Goal: Task Accomplishment & Management: Manage account settings

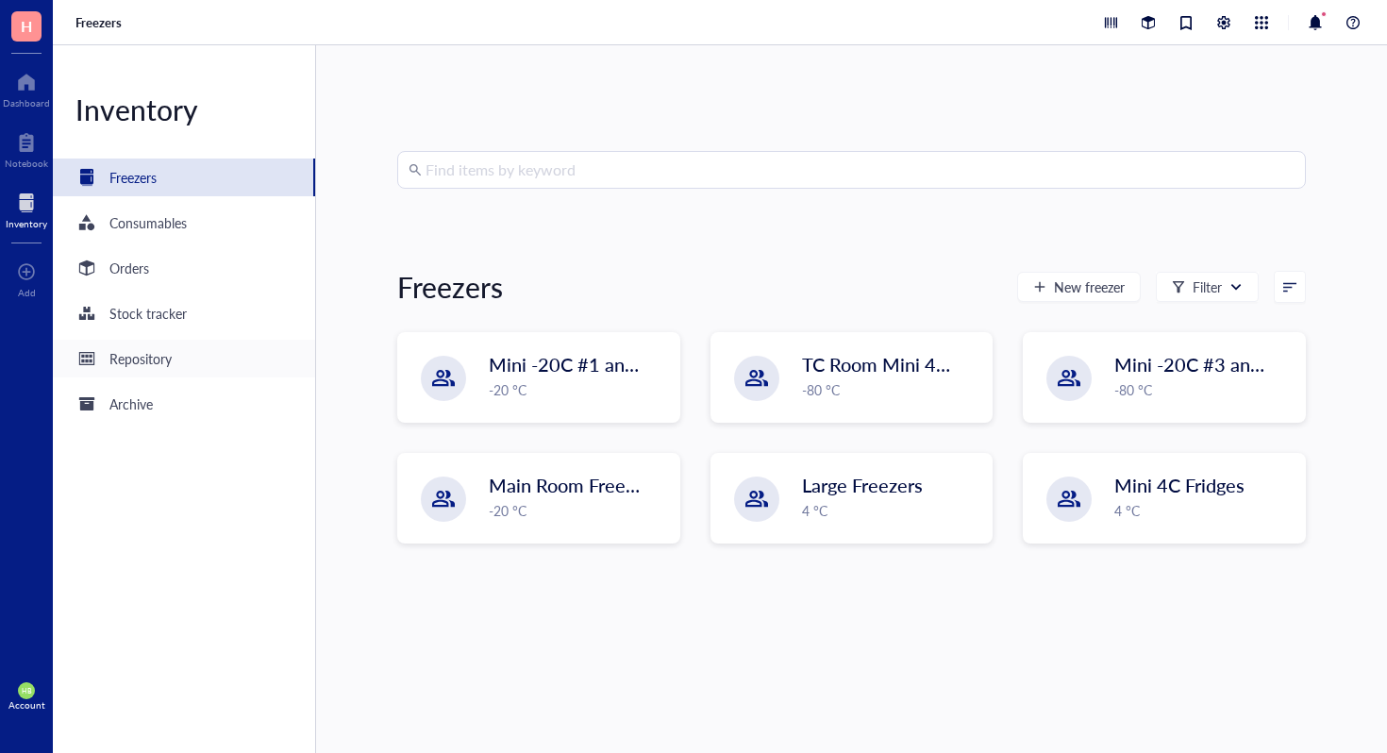
click at [198, 362] on div "Repository" at bounding box center [184, 359] width 262 height 38
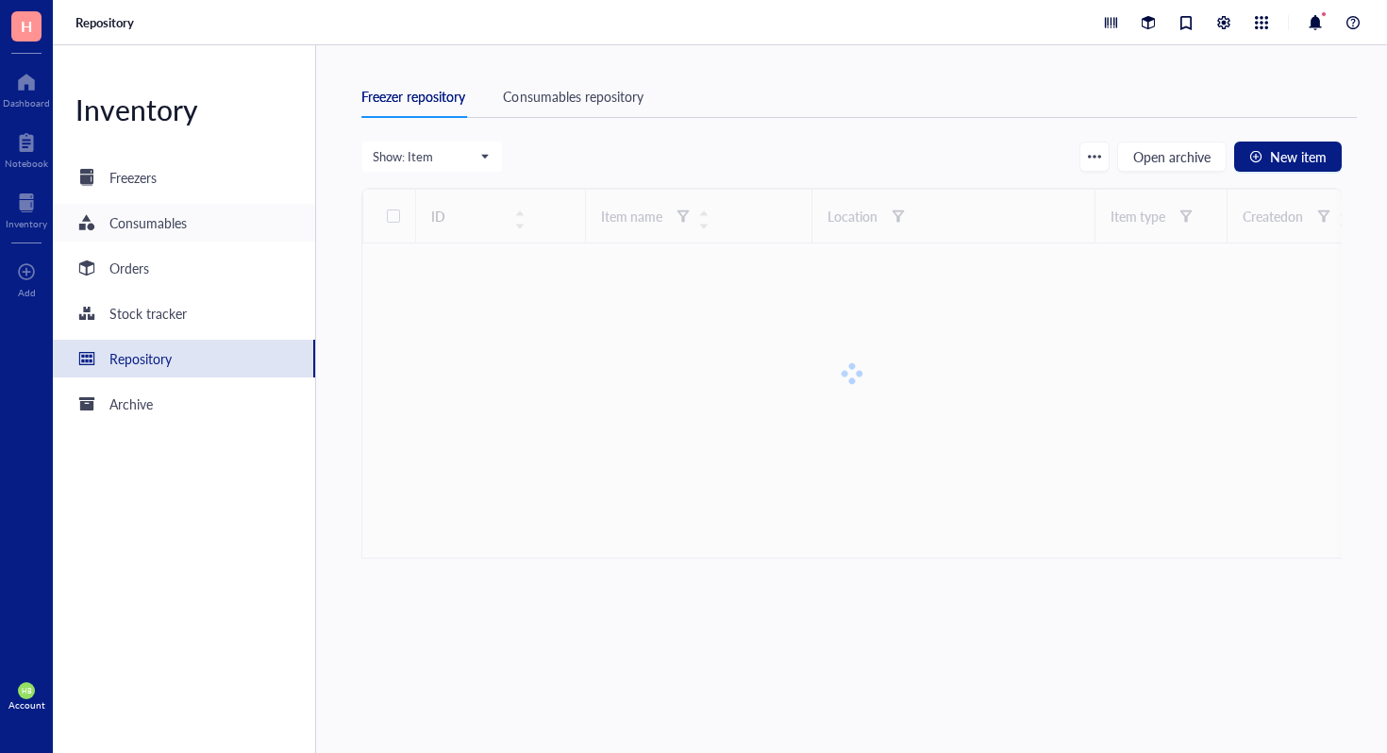
click at [218, 216] on div "Consumables" at bounding box center [184, 223] width 262 height 38
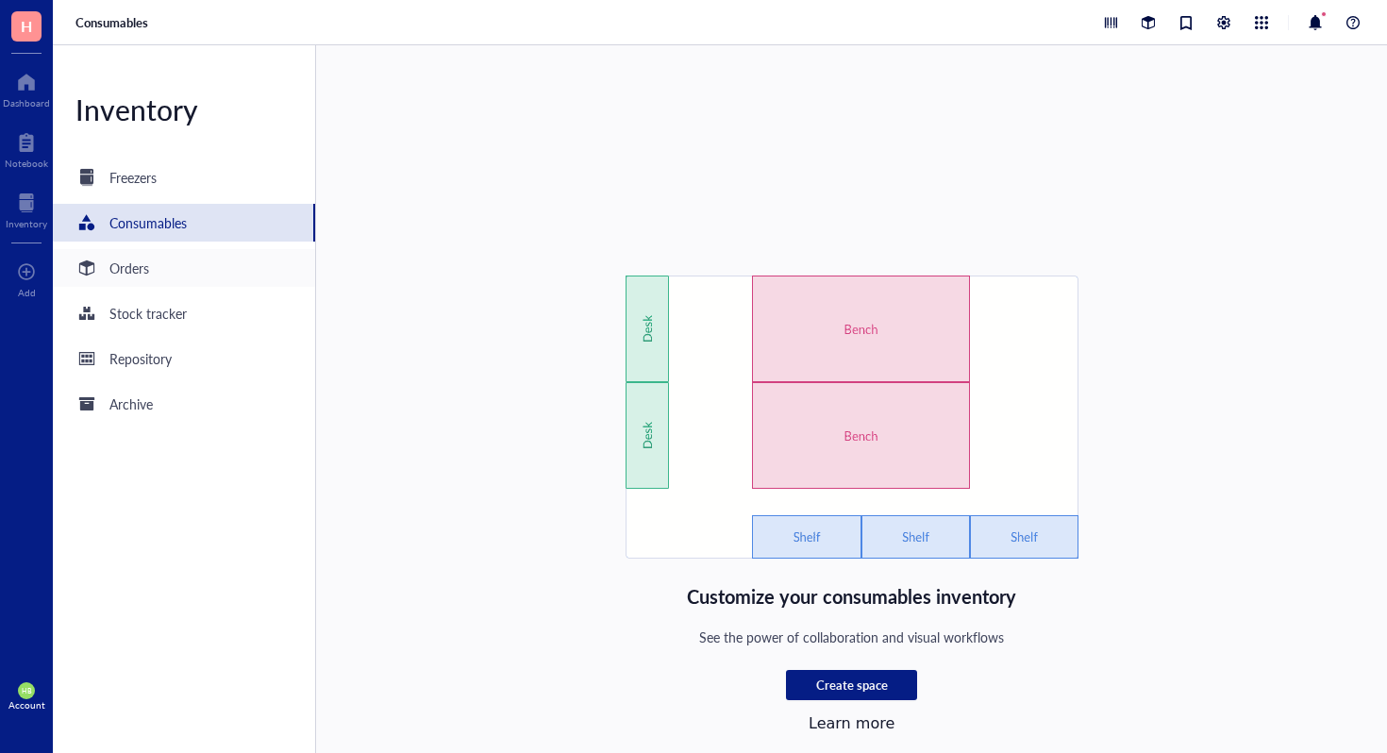
click at [221, 258] on div "Orders" at bounding box center [184, 268] width 262 height 38
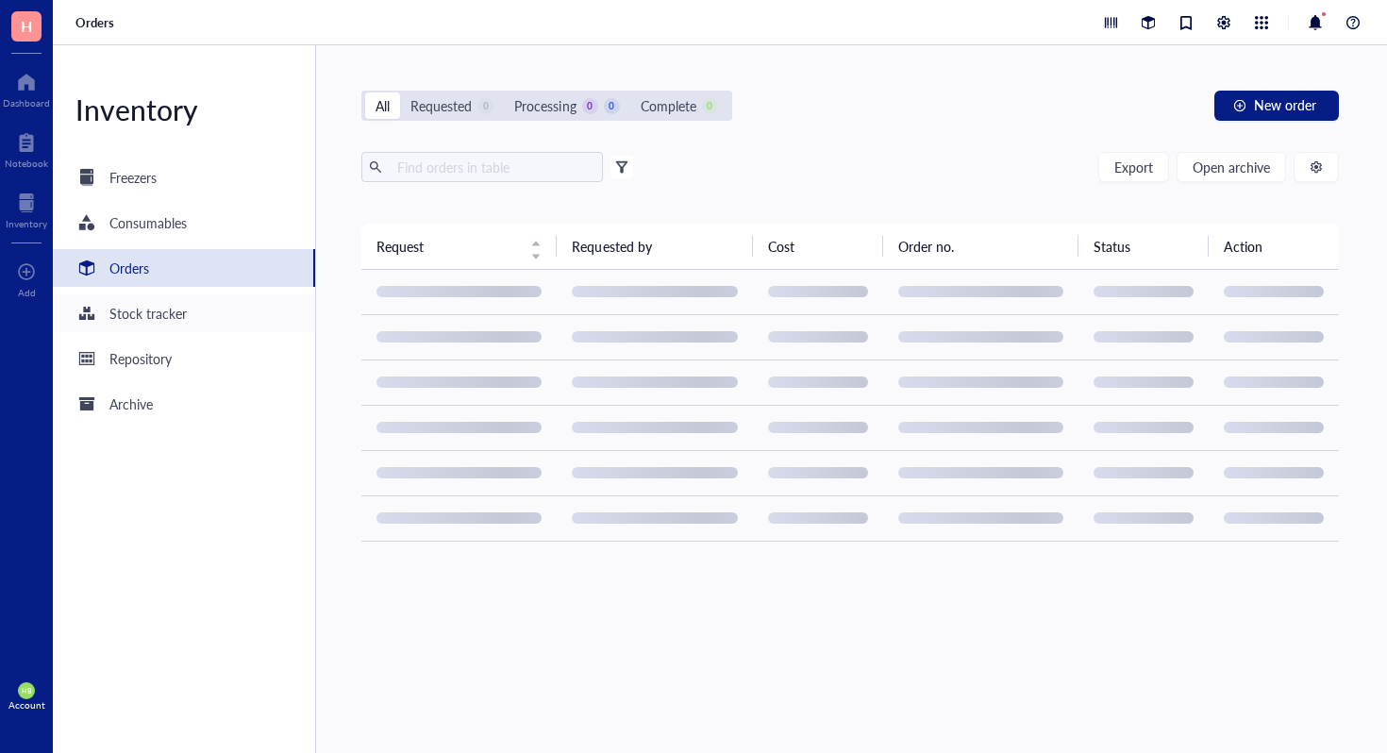
click at [217, 310] on div "Stock tracker" at bounding box center [184, 313] width 262 height 38
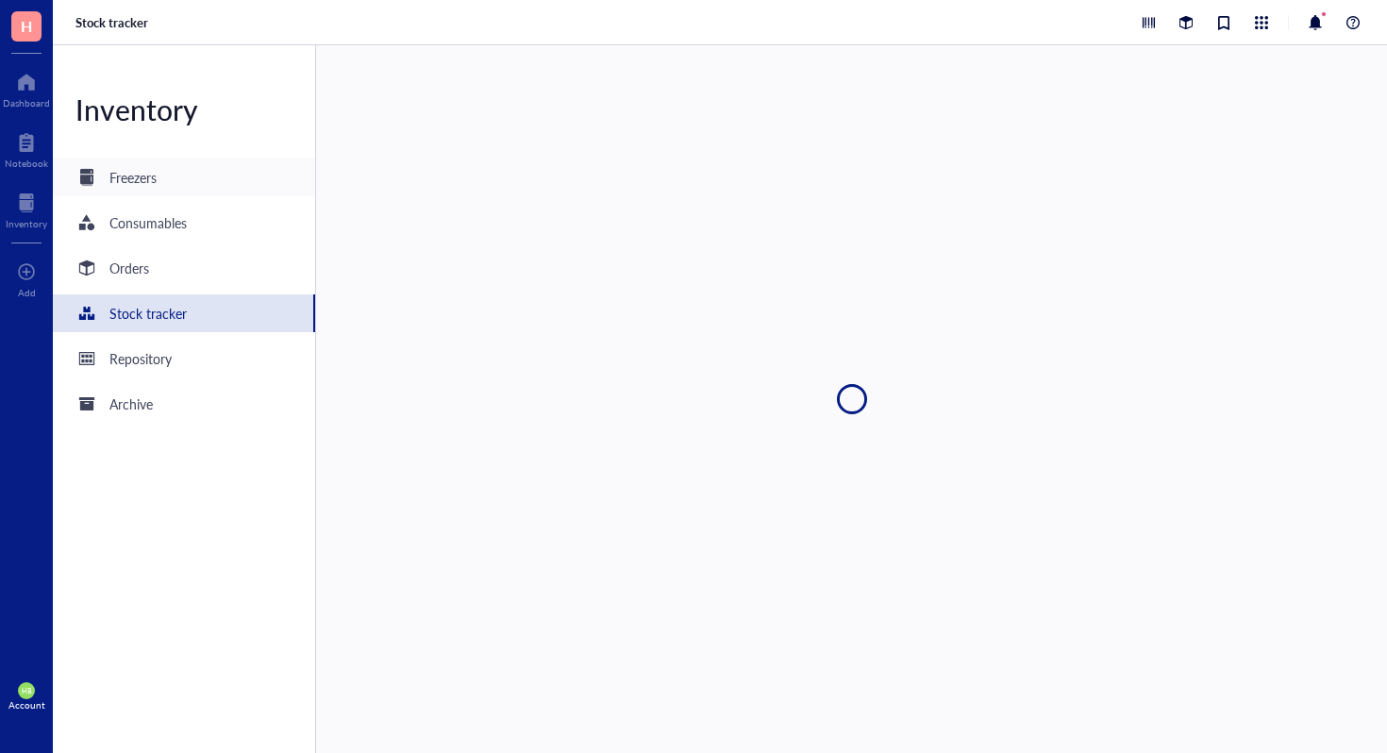
click at [223, 188] on div "Freezers" at bounding box center [184, 178] width 262 height 38
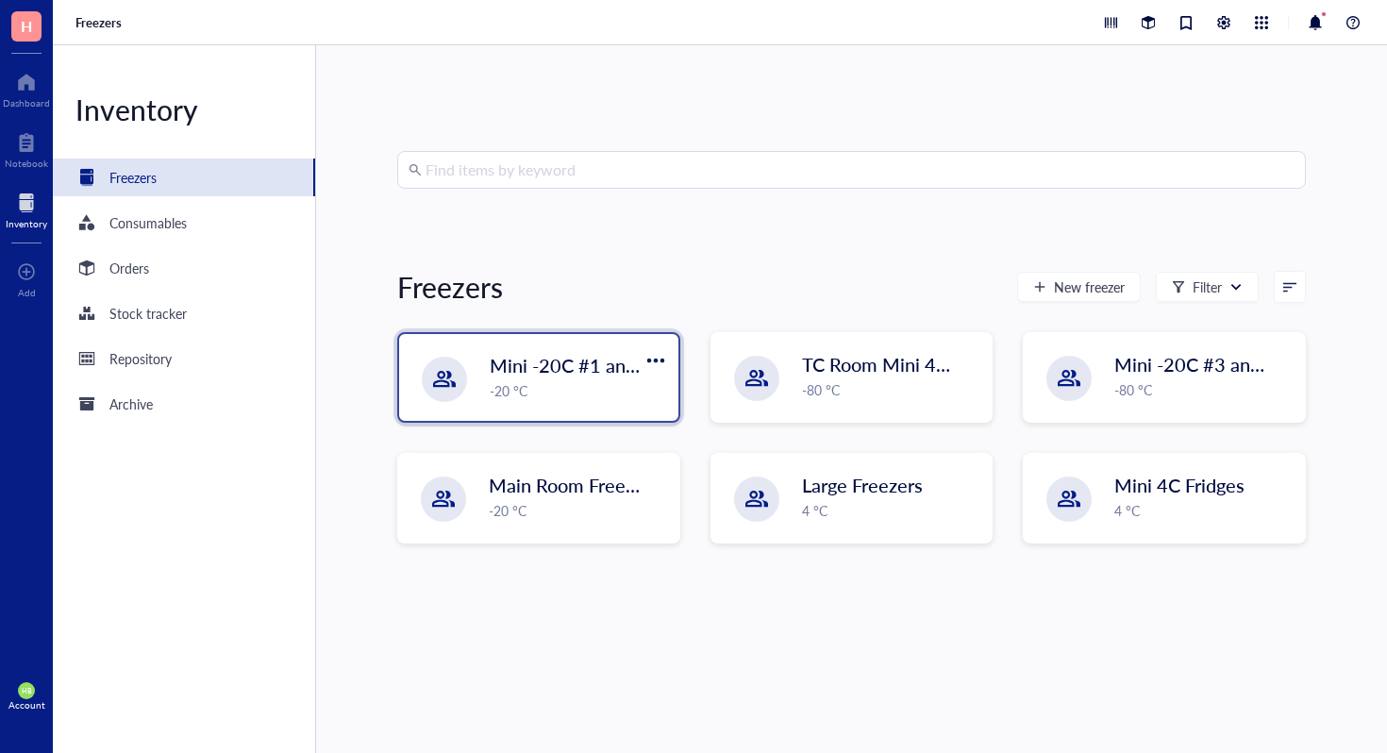
click at [535, 350] on div "Mini -20C #1 and #2 -20 °C" at bounding box center [538, 377] width 279 height 87
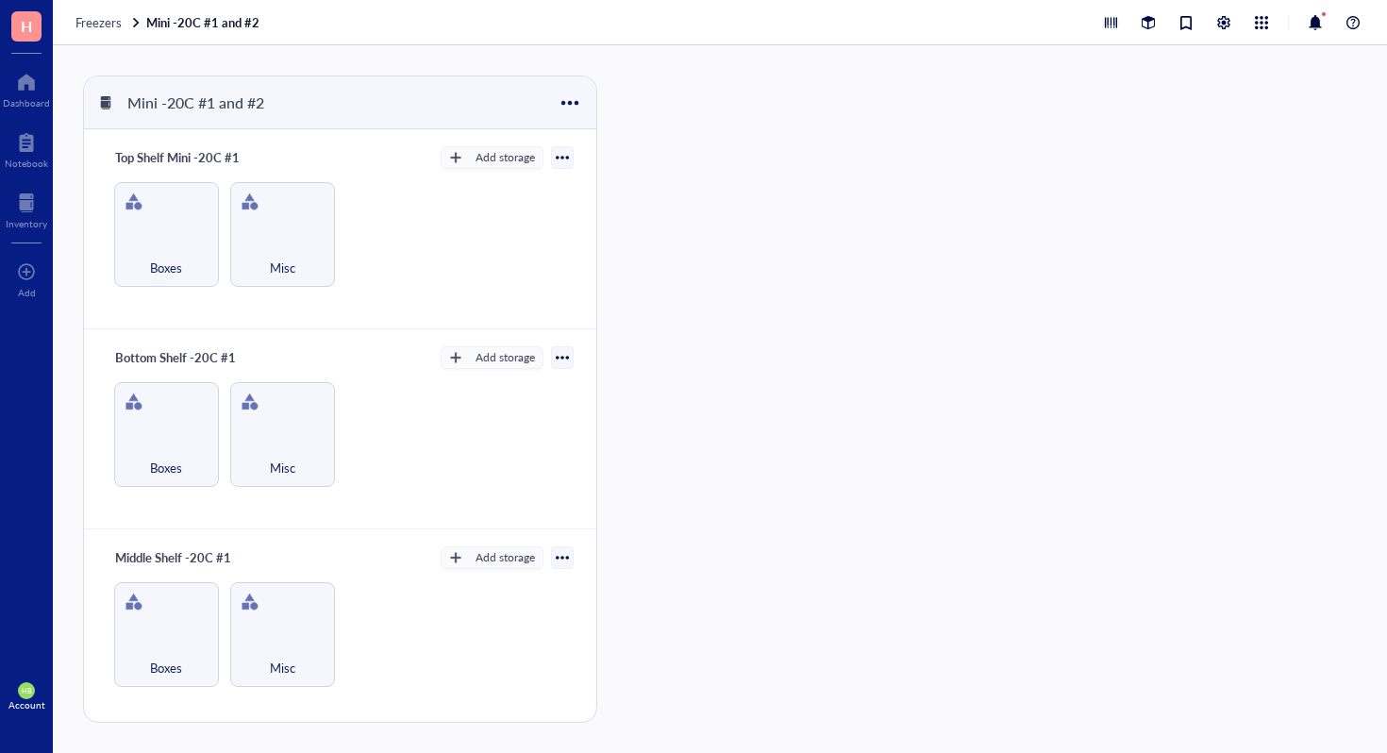
scroll to position [593, 0]
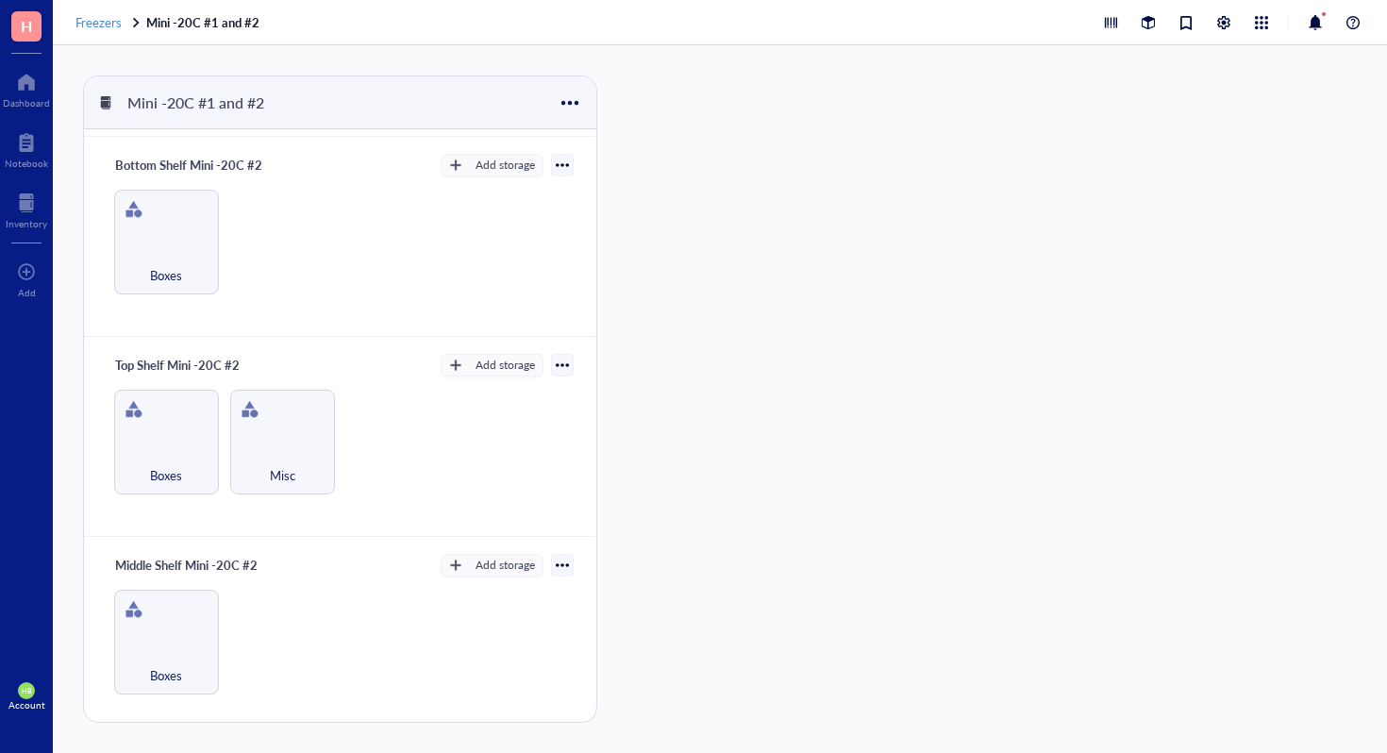
click at [90, 30] on span "Freezers" at bounding box center [98, 22] width 46 height 18
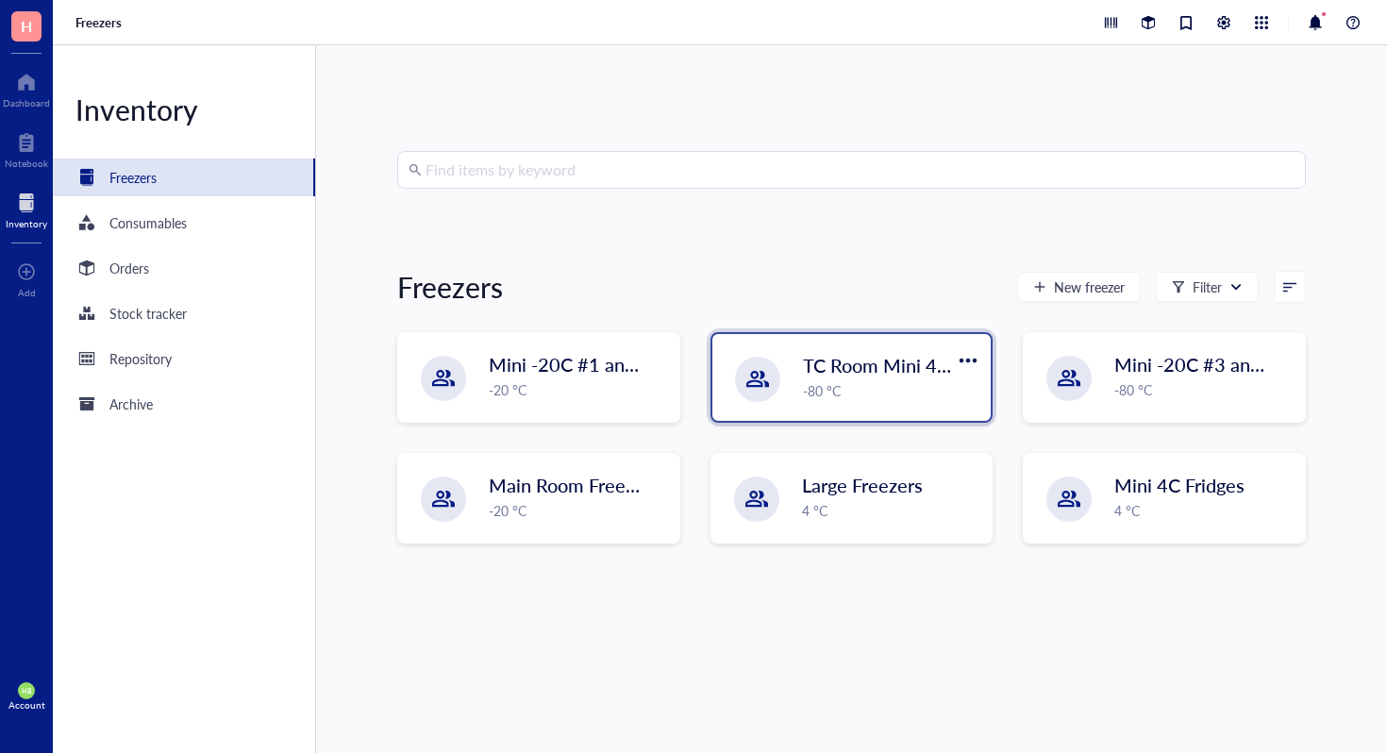
click at [827, 401] on div "TC Room Mini 4C+ -20C -80 °C" at bounding box center [852, 377] width 279 height 87
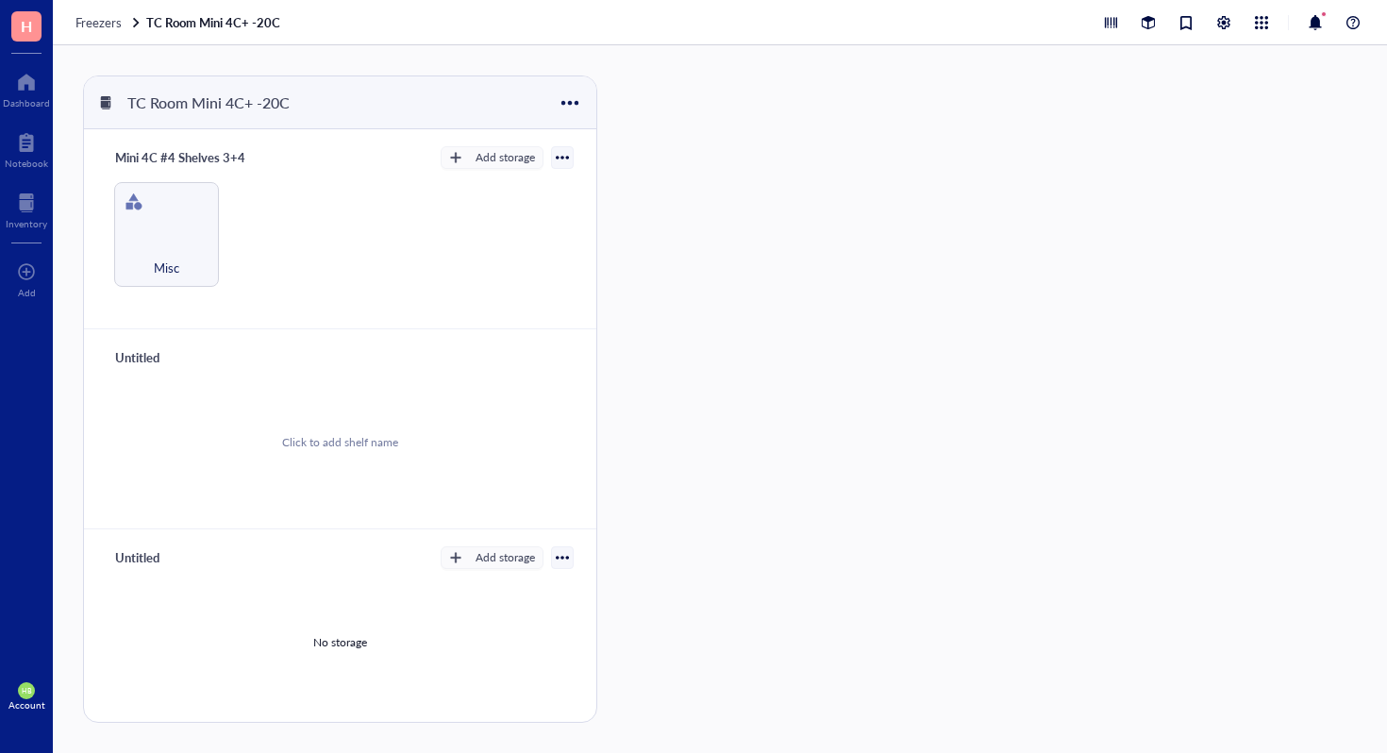
click at [271, 408] on div "Click to add shelf name" at bounding box center [340, 442] width 467 height 143
click at [439, 337] on div "Untitled Click to add shelf name" at bounding box center [340, 429] width 512 height 200
click at [475, 420] on div "Click to add shelf name" at bounding box center [340, 442] width 467 height 143
click at [600, 524] on div "TC Room Mini 4C+ -20C Mini 4C #4 Shelves 3+4 Add storage Misc Click to add shel…" at bounding box center [344, 398] width 522 height 647
click at [486, 560] on div "Add storage" at bounding box center [505, 557] width 59 height 17
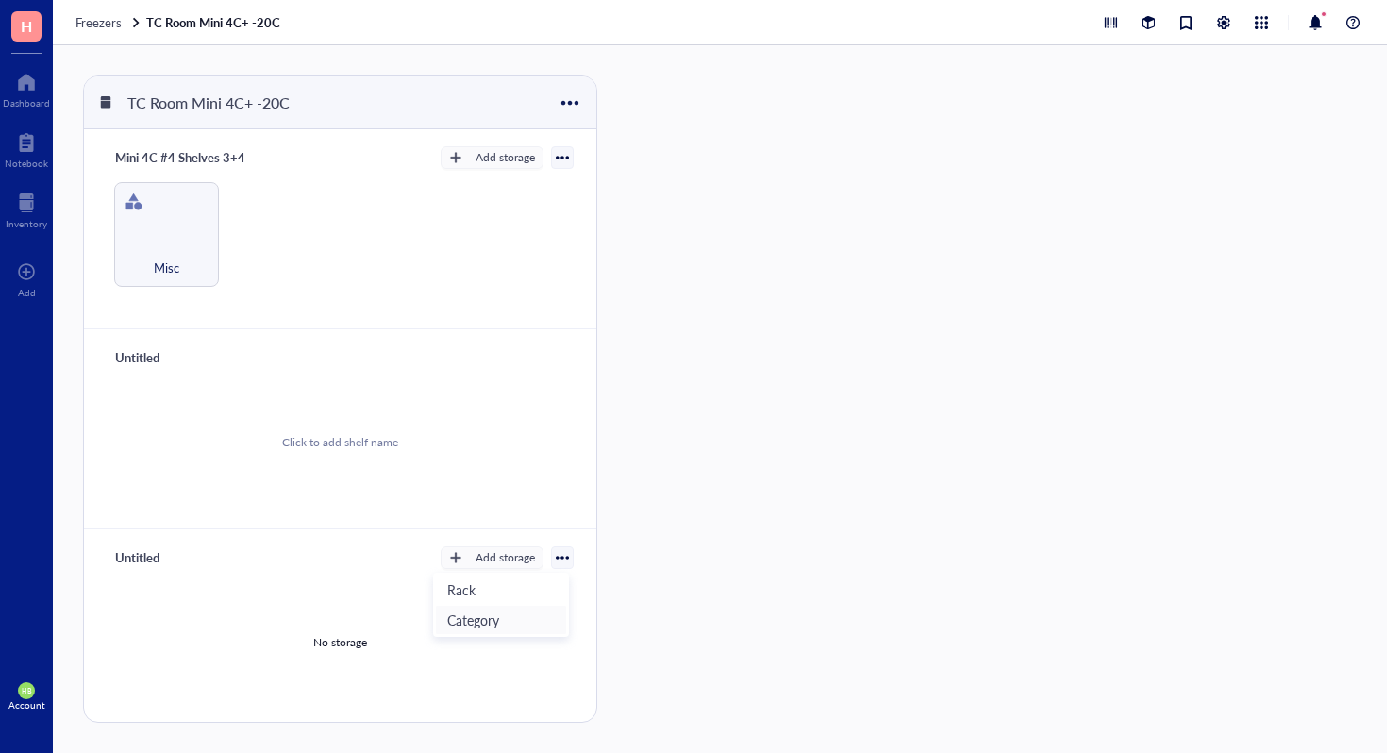
click at [500, 622] on span "Category" at bounding box center [501, 620] width 108 height 21
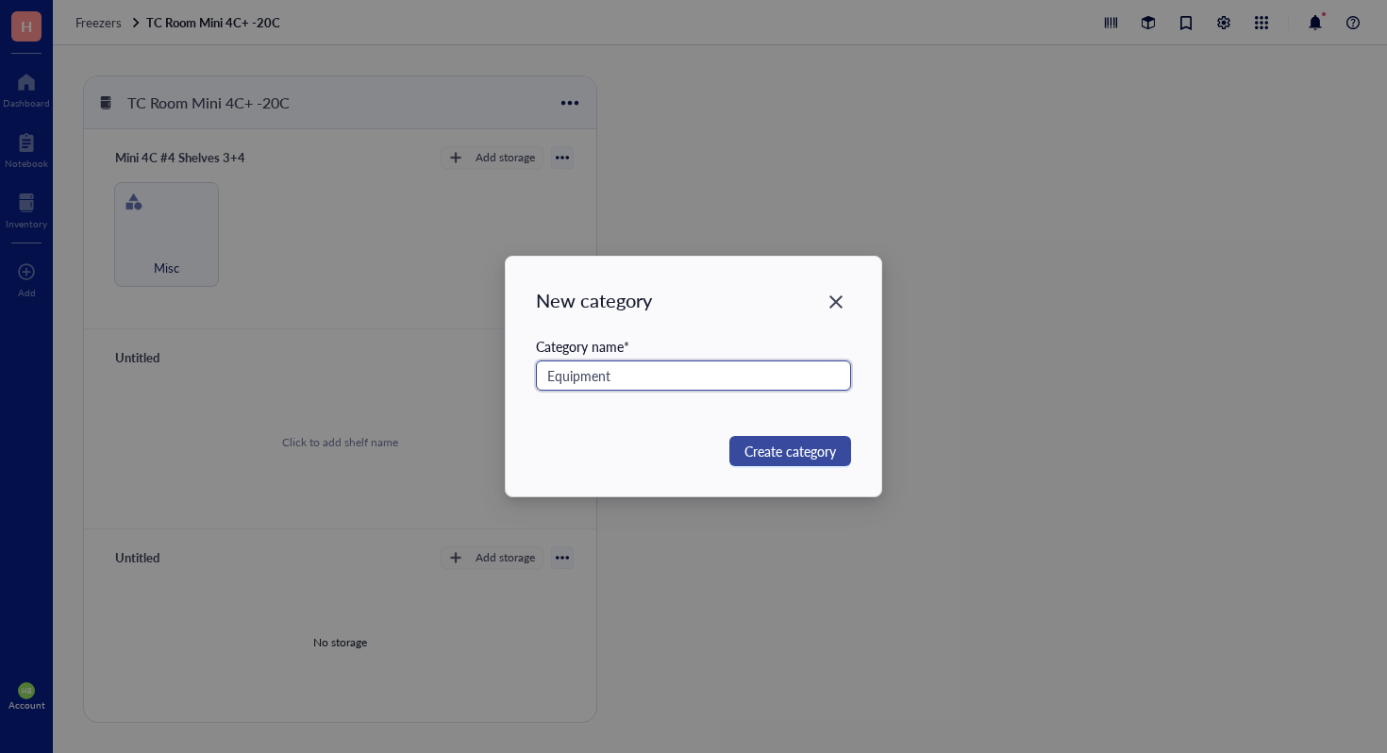
type input "Equipment"
click at [787, 461] on span "Create category" at bounding box center [791, 451] width 92 height 21
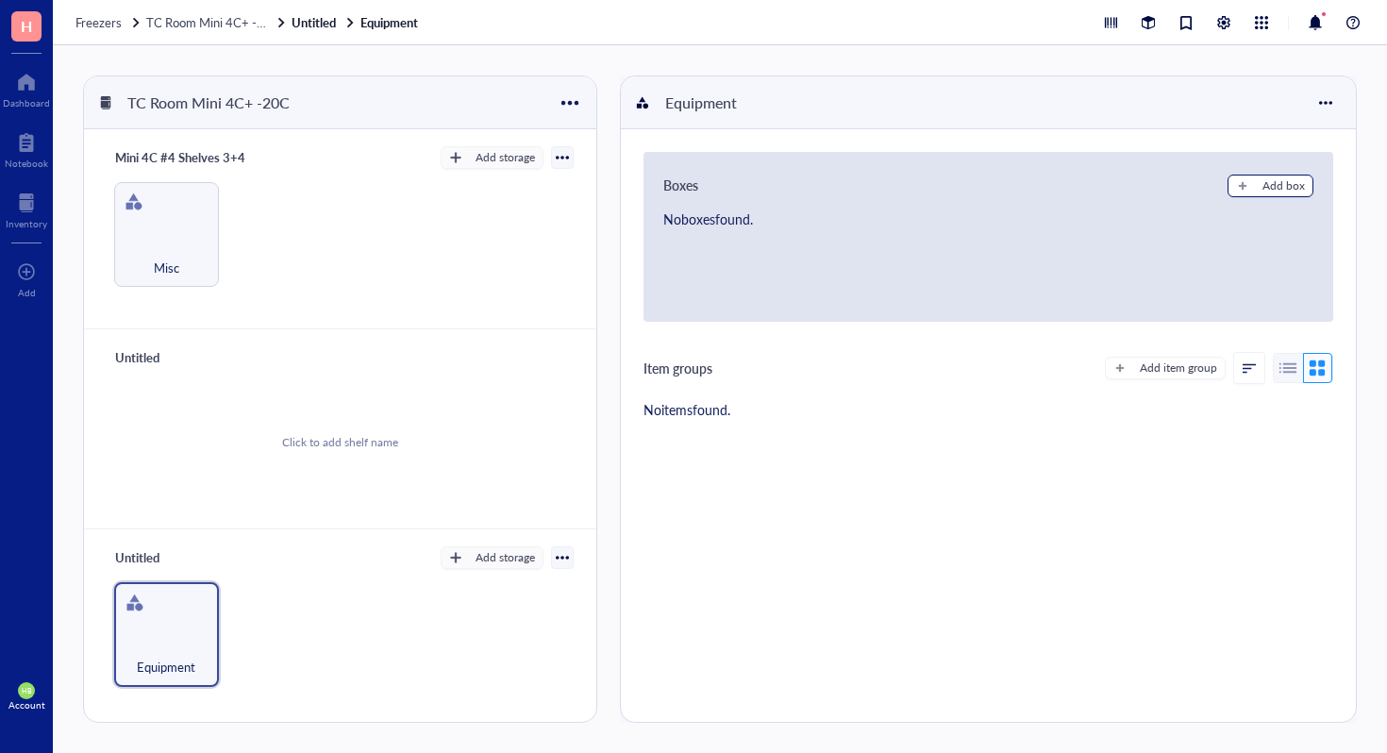
click at [1254, 186] on button "Add box" at bounding box center [1271, 186] width 86 height 23
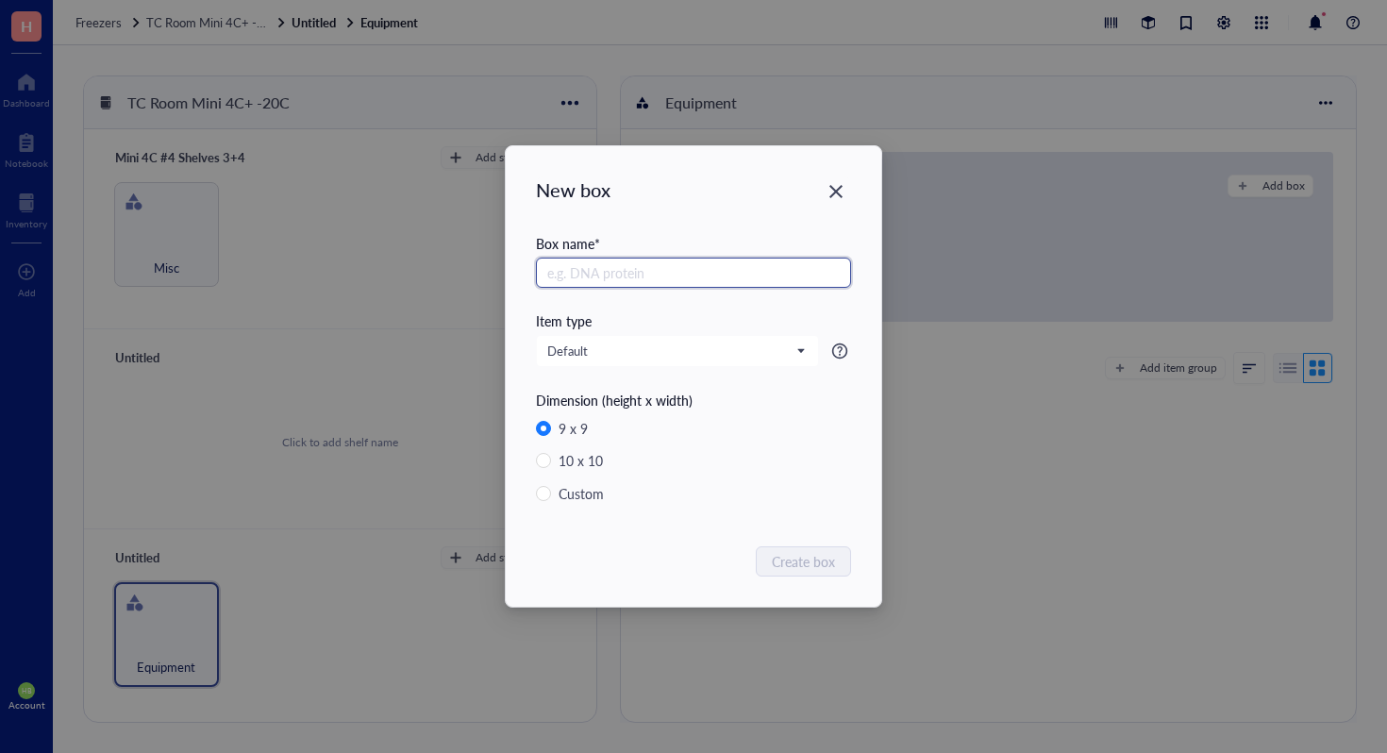
radio input "false"
radio input "true"
type input "Equipment"
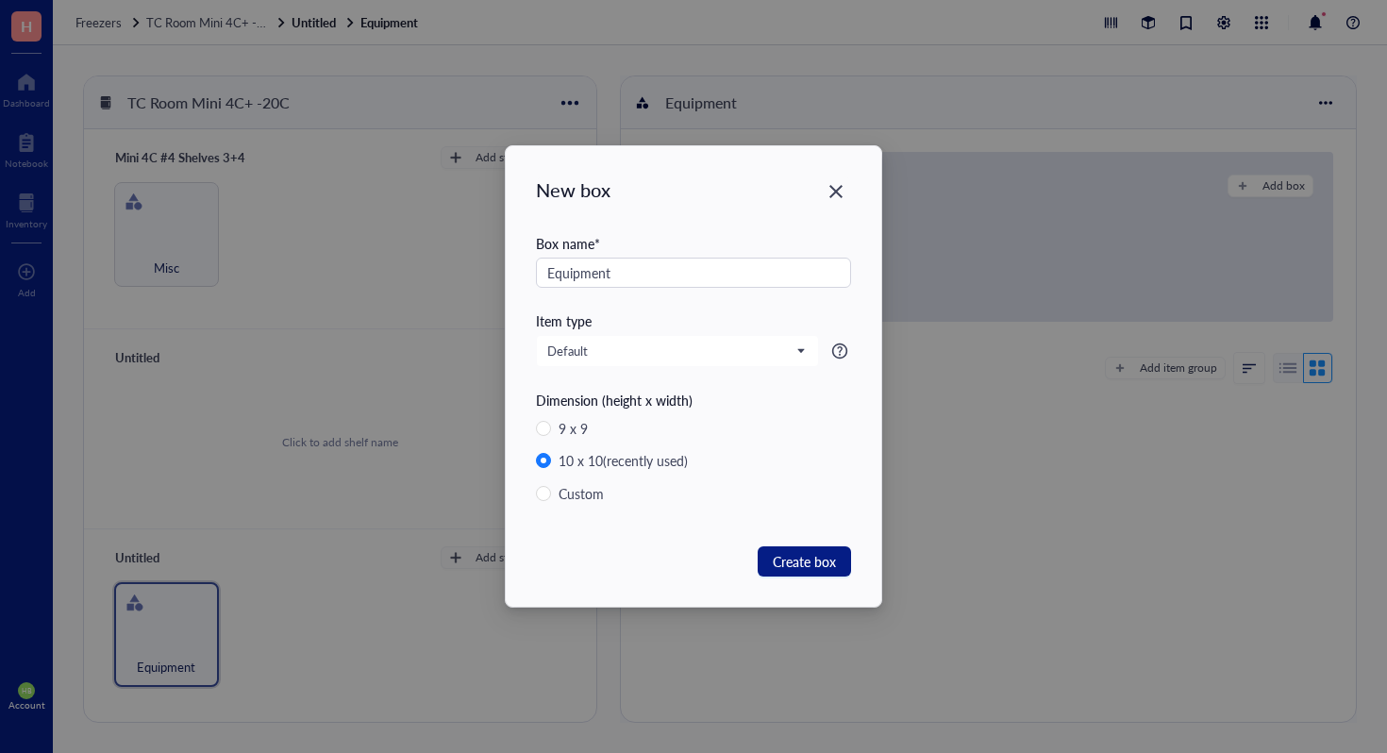
click at [849, 176] on div "New box Box name * Equipment Item type Default Dimension (height x width) 9 x 9…" at bounding box center [694, 376] width 376 height 461
